Goal: Book appointment/travel/reservation

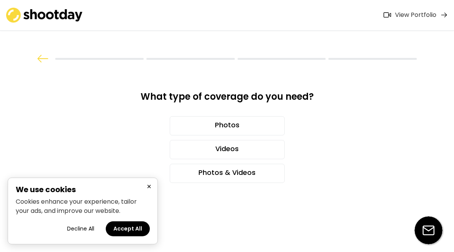
click at [150, 185] on button "×" at bounding box center [148, 186] width 9 height 10
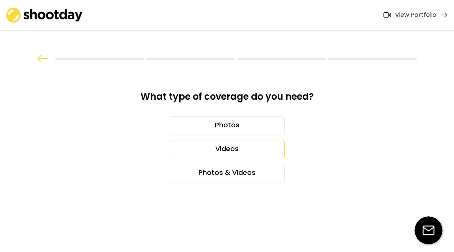
click at [200, 142] on div "Videos" at bounding box center [227, 149] width 115 height 19
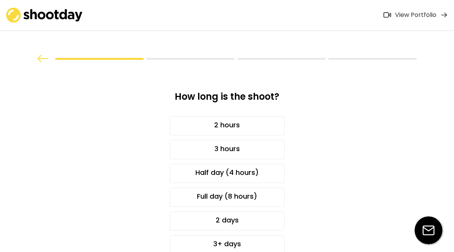
click at [42, 57] on img at bounding box center [42, 59] width 11 height 8
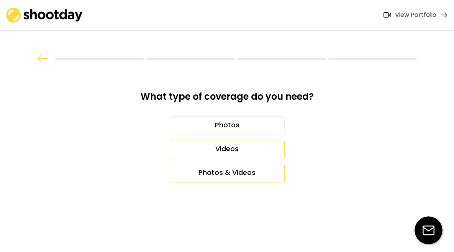
click at [185, 171] on div "Photos & Videos" at bounding box center [227, 172] width 115 height 19
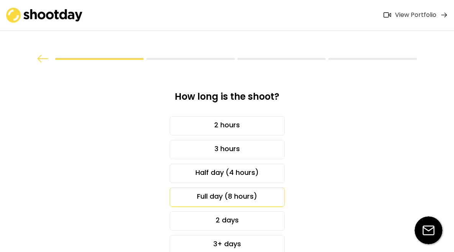
click at [212, 195] on div "Full day (8 hours)" at bounding box center [227, 196] width 115 height 19
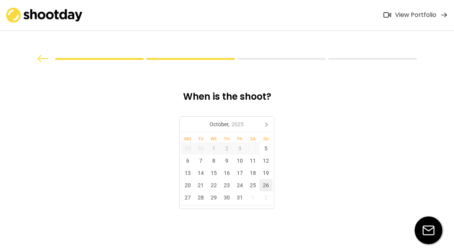
click at [266, 185] on div "26" at bounding box center [265, 185] width 13 height 12
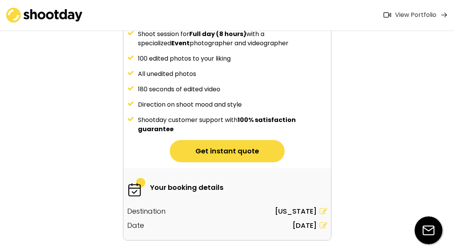
scroll to position [146, 0]
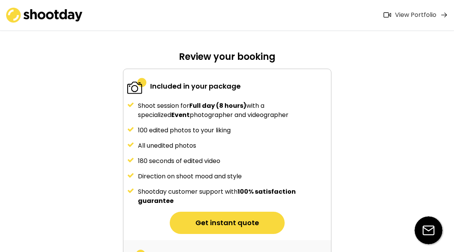
click at [274, 217] on button "Get instant quote" at bounding box center [227, 222] width 115 height 22
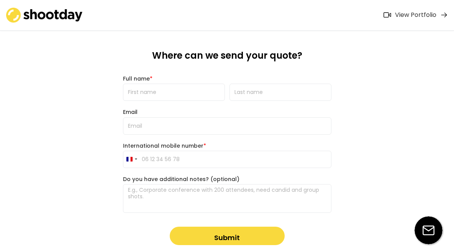
scroll to position [0, 0]
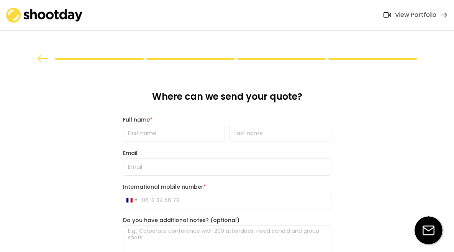
click at [428, 17] on div "View Portfolio" at bounding box center [415, 15] width 41 height 8
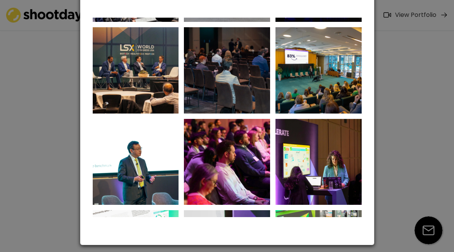
scroll to position [80, 0]
click at [385, 69] on div at bounding box center [227, 126] width 454 height 252
